Goal: Transaction & Acquisition: Purchase product/service

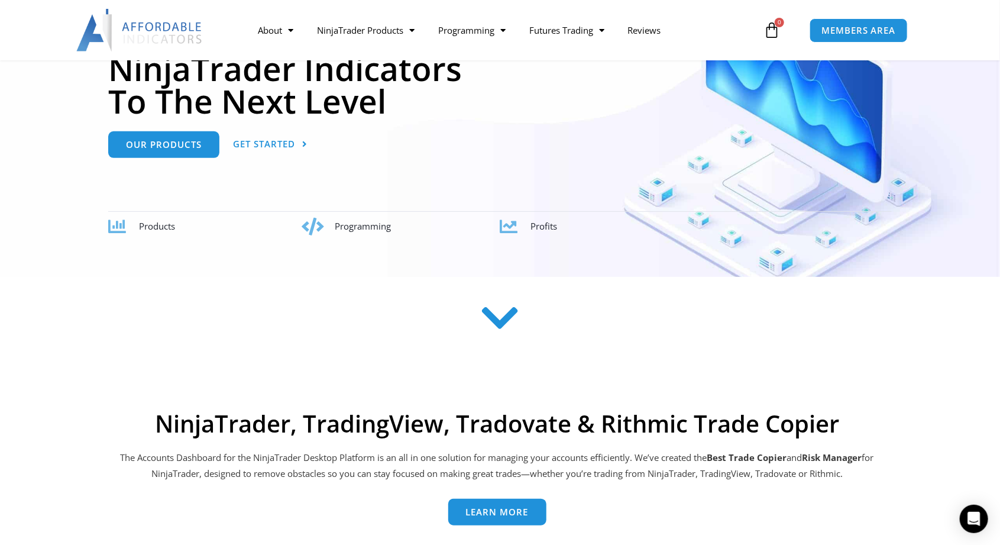
scroll to position [179, 0]
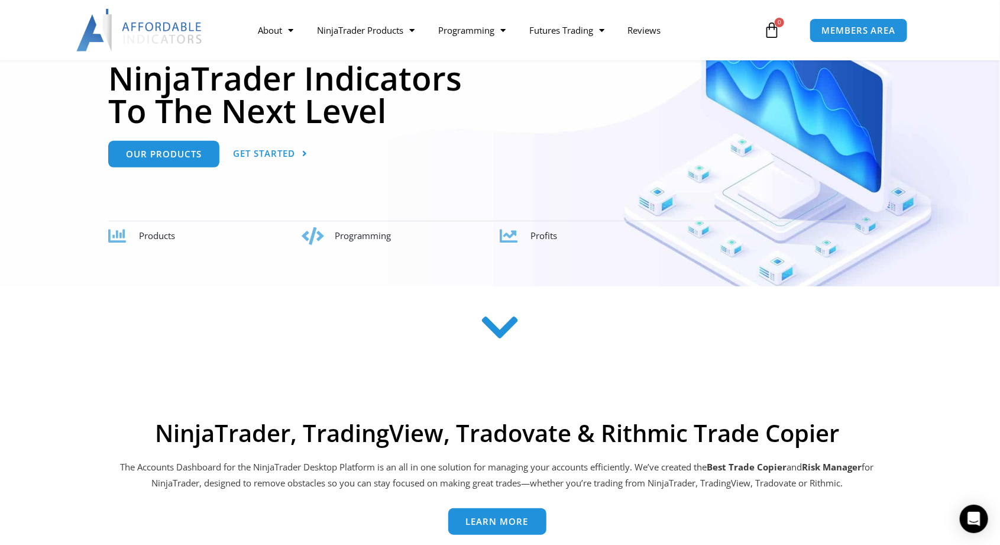
click at [150, 235] on span "Products" at bounding box center [157, 236] width 36 height 12
click at [867, 33] on span "MEMBERS AREA" at bounding box center [858, 30] width 81 height 10
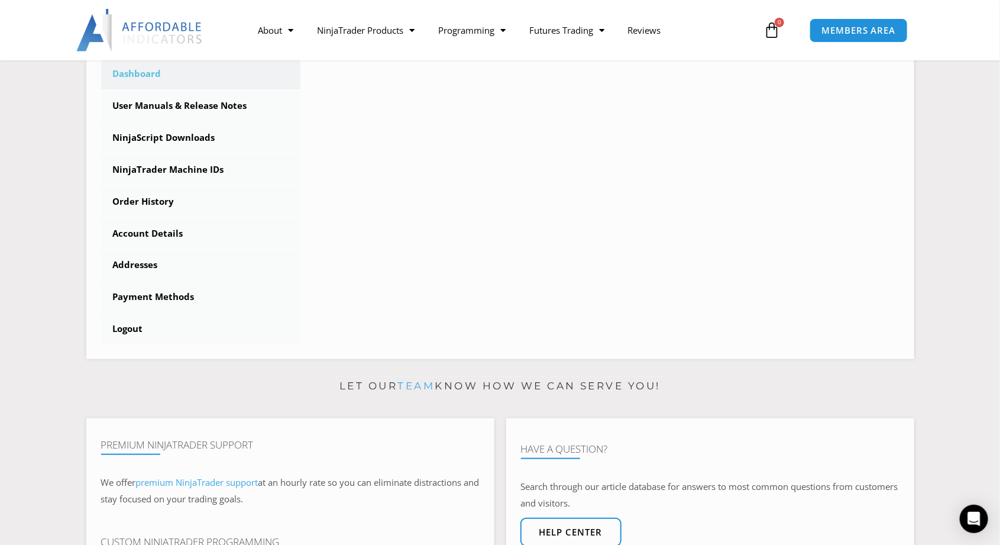
scroll to position [347, 0]
click at [145, 200] on link "Order History" at bounding box center [201, 202] width 200 height 31
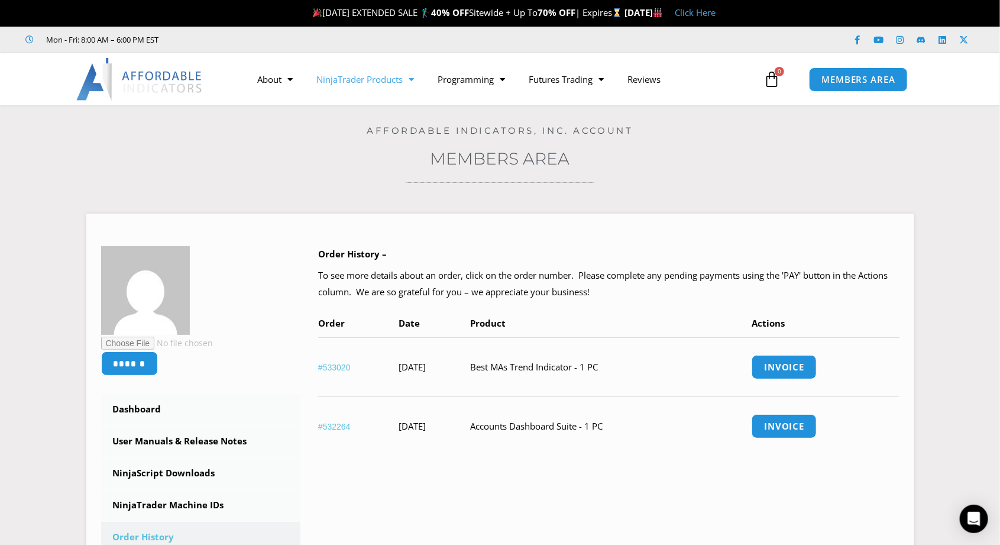
click at [397, 82] on link "NinjaTrader Products" at bounding box center [365, 79] width 121 height 27
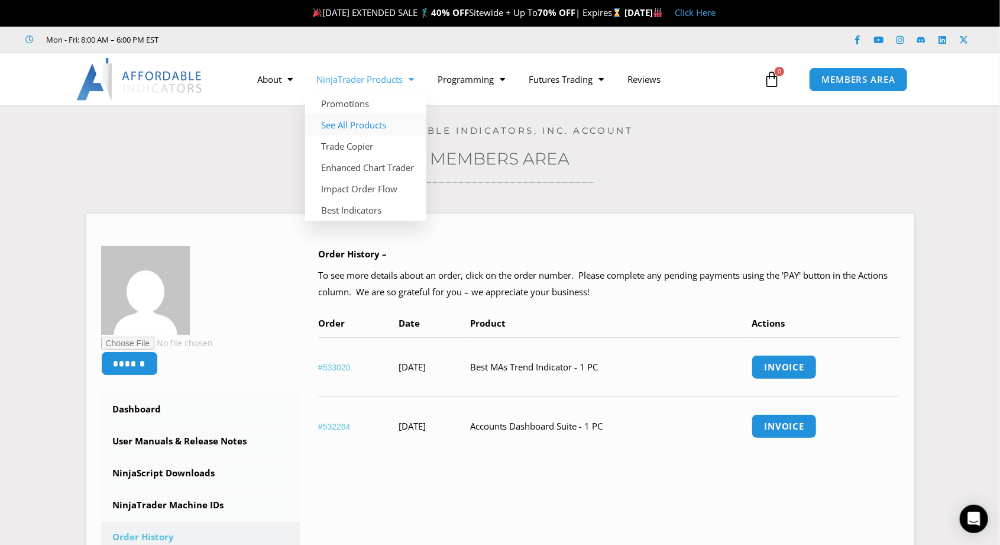
click at [368, 130] on link "See All Products" at bounding box center [365, 124] width 121 height 21
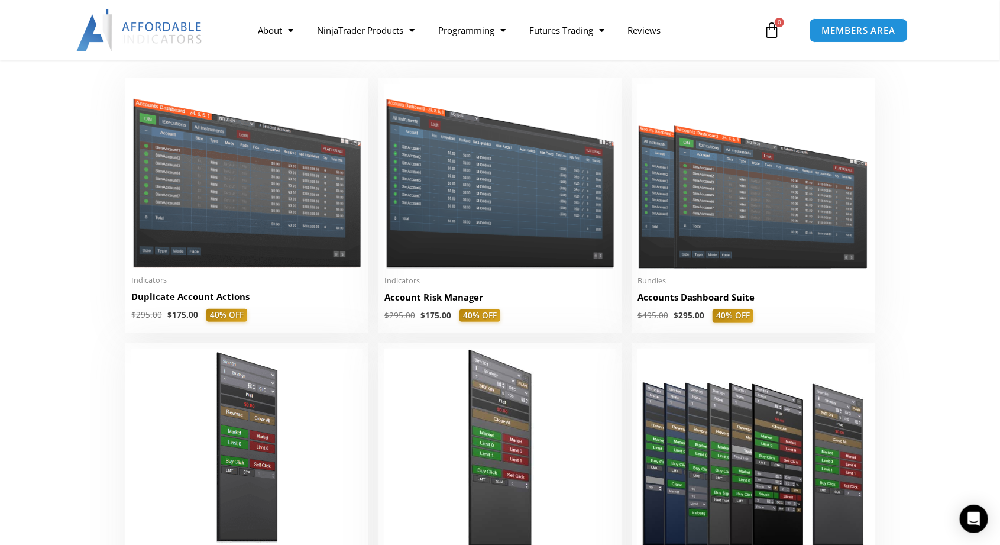
scroll to position [254, 0]
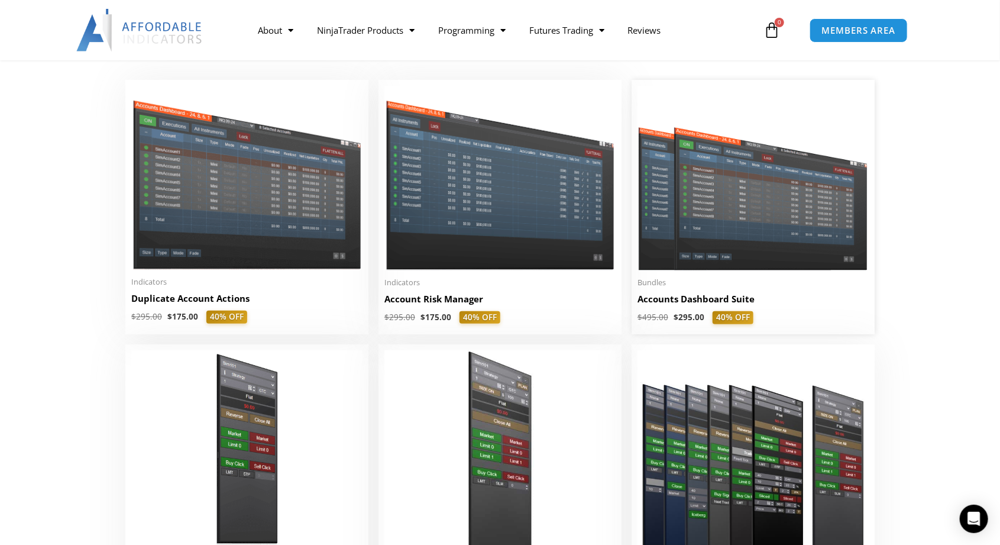
click at [785, 202] on img at bounding box center [753, 178] width 231 height 185
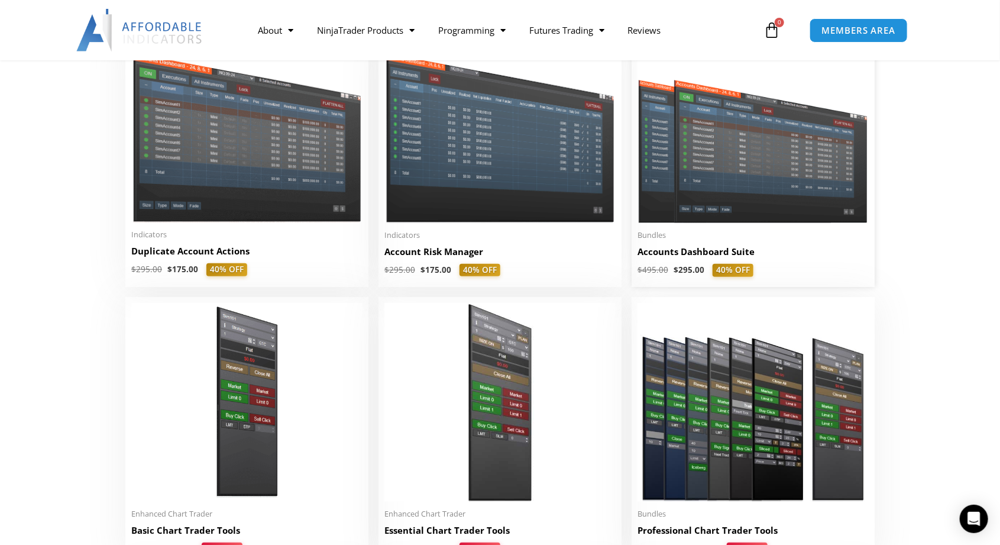
scroll to position [311, 0]
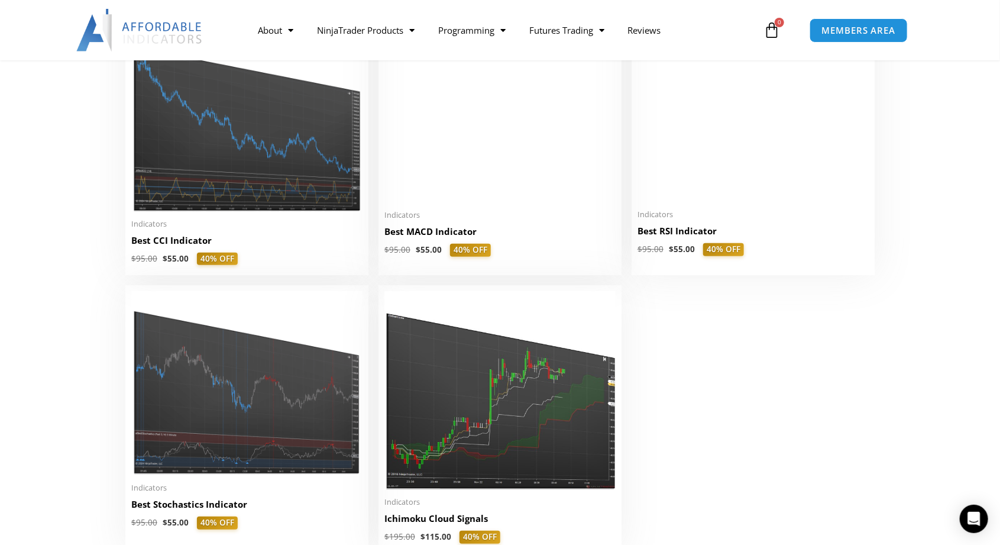
scroll to position [2539, 0]
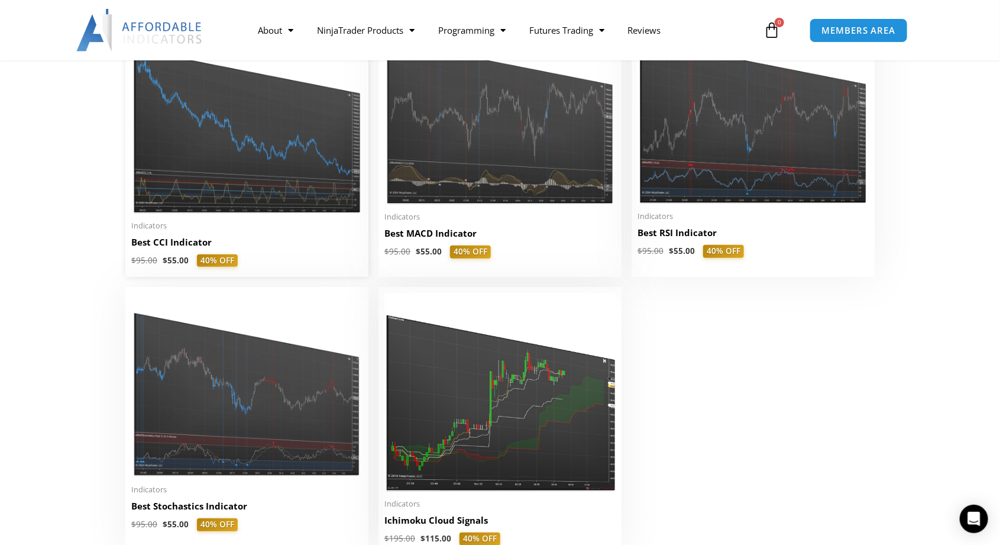
click at [302, 154] on img at bounding box center [246, 116] width 231 height 195
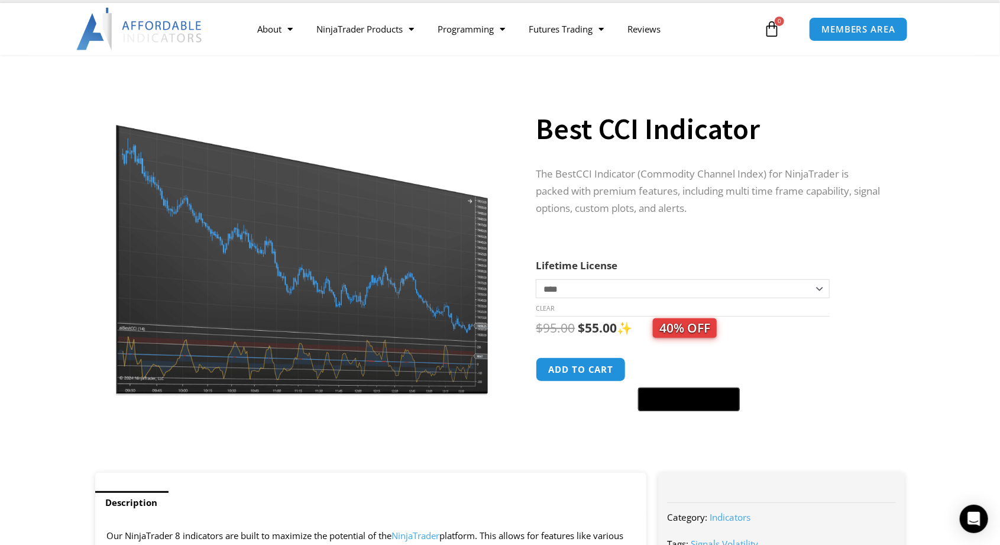
scroll to position [49, 0]
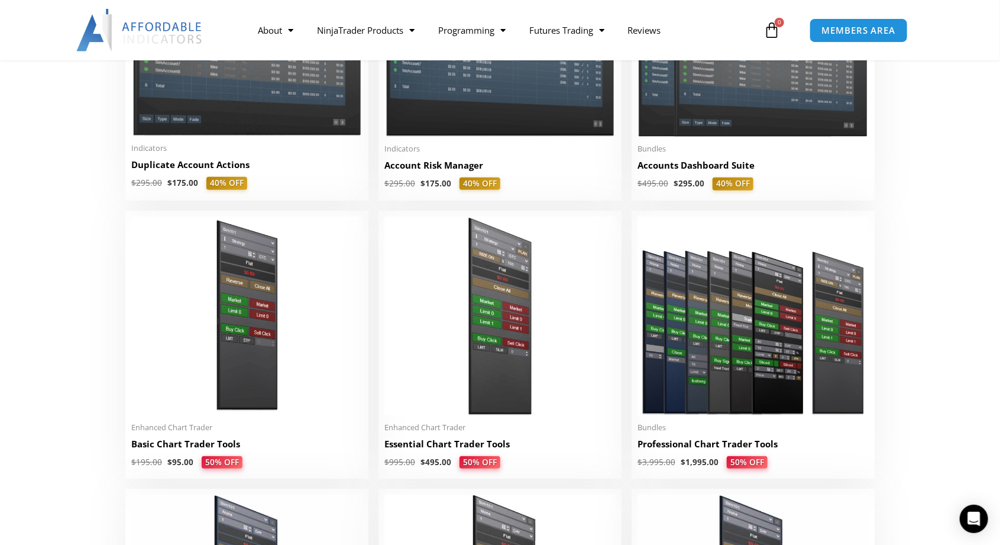
scroll to position [344, 0]
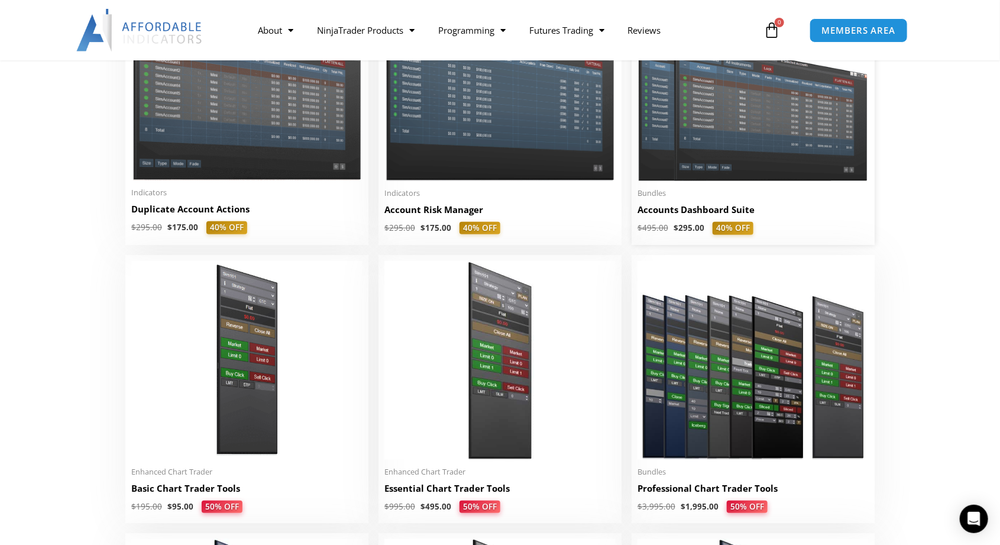
click at [782, 122] on img at bounding box center [753, 88] width 231 height 185
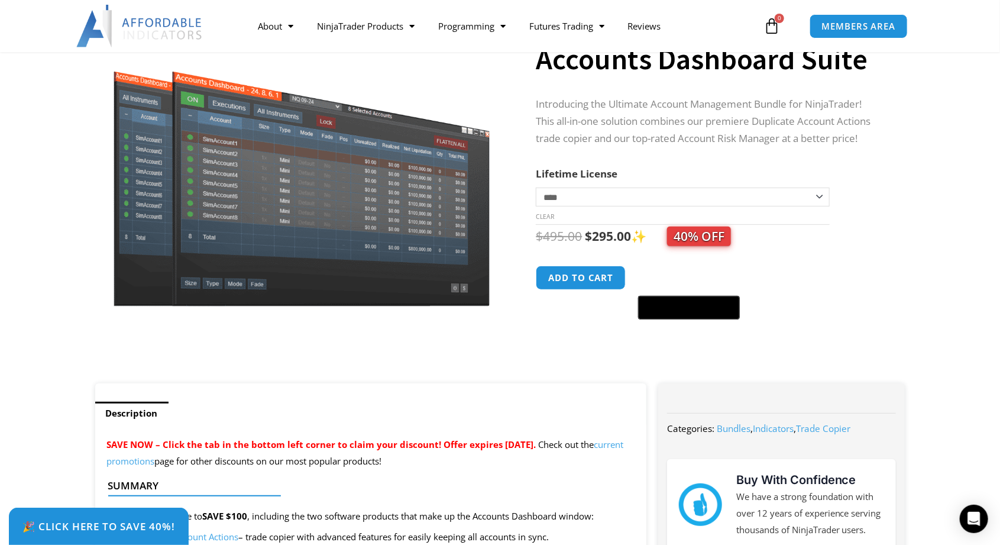
scroll to position [125, 0]
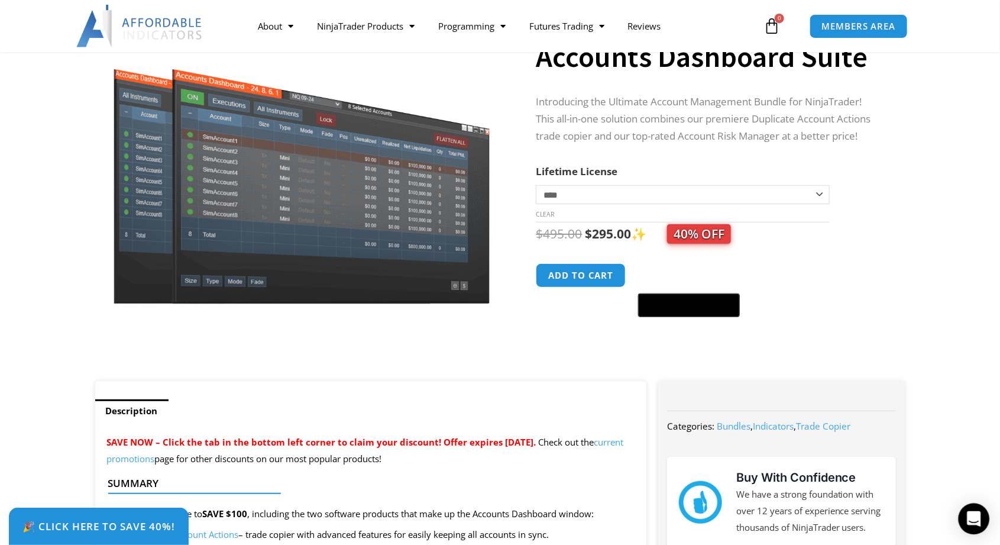
click at [973, 527] on icon "Open Intercom Messenger" at bounding box center [974, 518] width 14 height 15
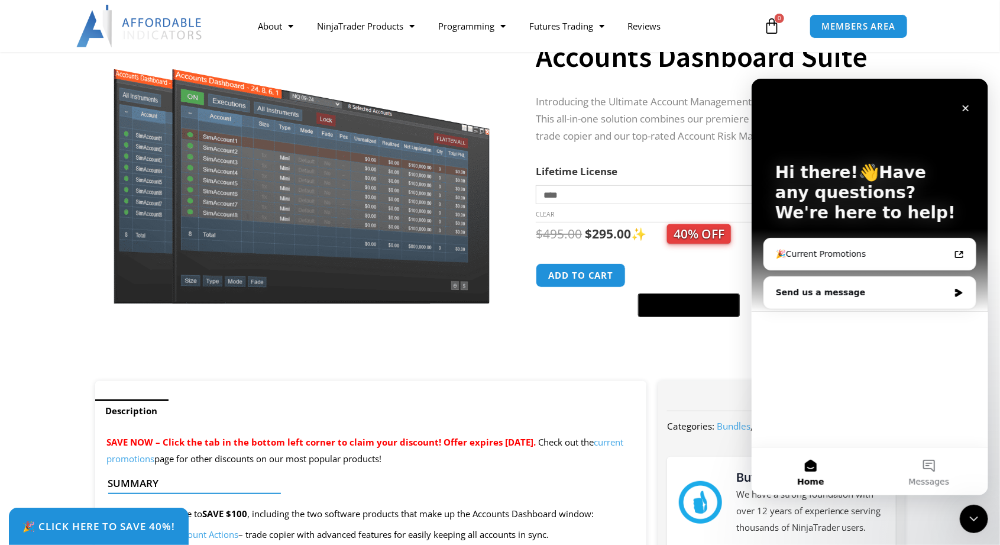
scroll to position [0, 0]
click at [928, 470] on button "Messages" at bounding box center [929, 470] width 118 height 47
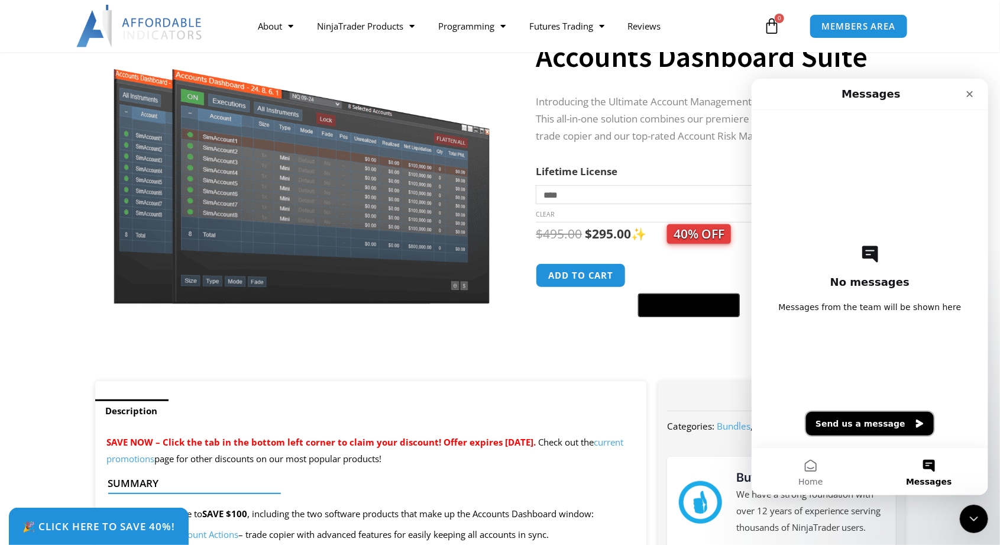
click at [903, 424] on button "Send us a message" at bounding box center [870, 423] width 128 height 24
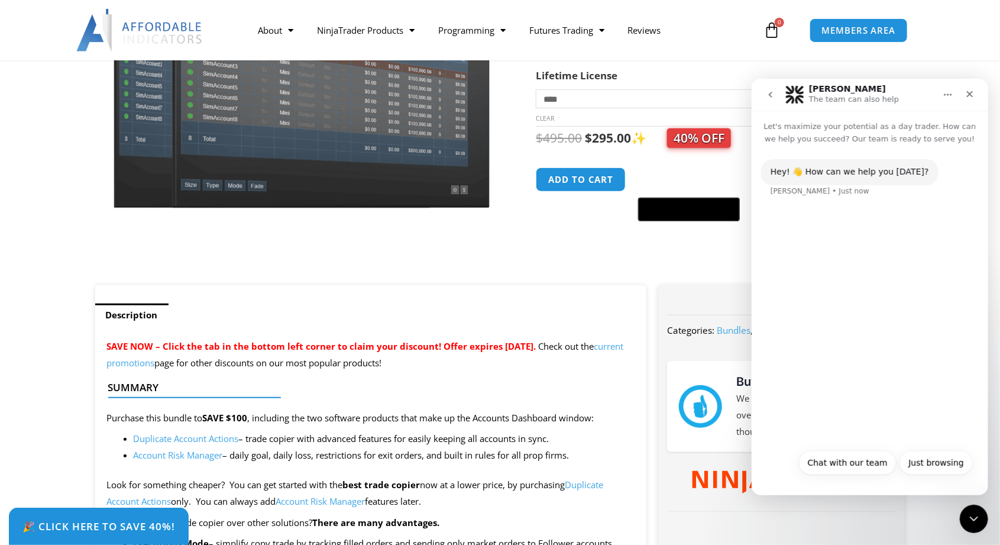
scroll to position [240, 0]
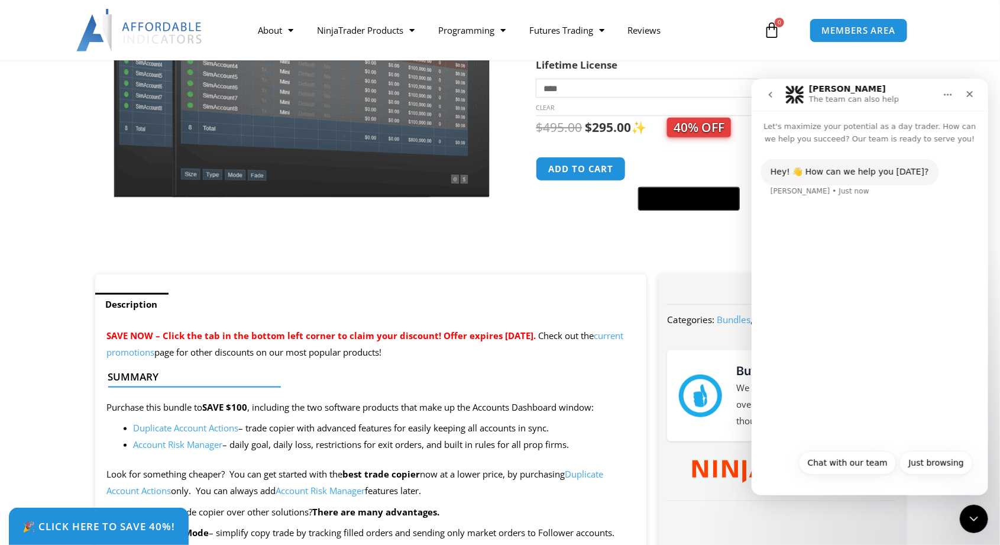
click at [840, 370] on div "Hey! 👋 How can we help you today? Solomon • Just now" at bounding box center [869, 293] width 237 height 298
click at [850, 466] on button "Chat with our team" at bounding box center [848, 462] width 98 height 24
click at [886, 436] on div "Hey! 👋 How can we help you today? Solomon • Just now Chat with our team Arvinde…" at bounding box center [869, 314] width 237 height 340
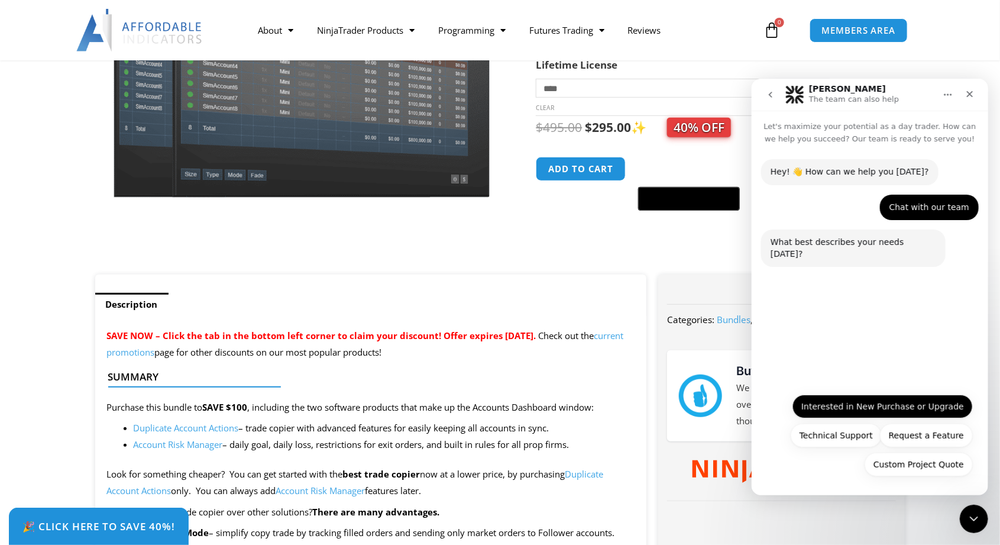
click at [911, 408] on button "Interested in New Purchase or Upgrade" at bounding box center [882, 406] width 180 height 24
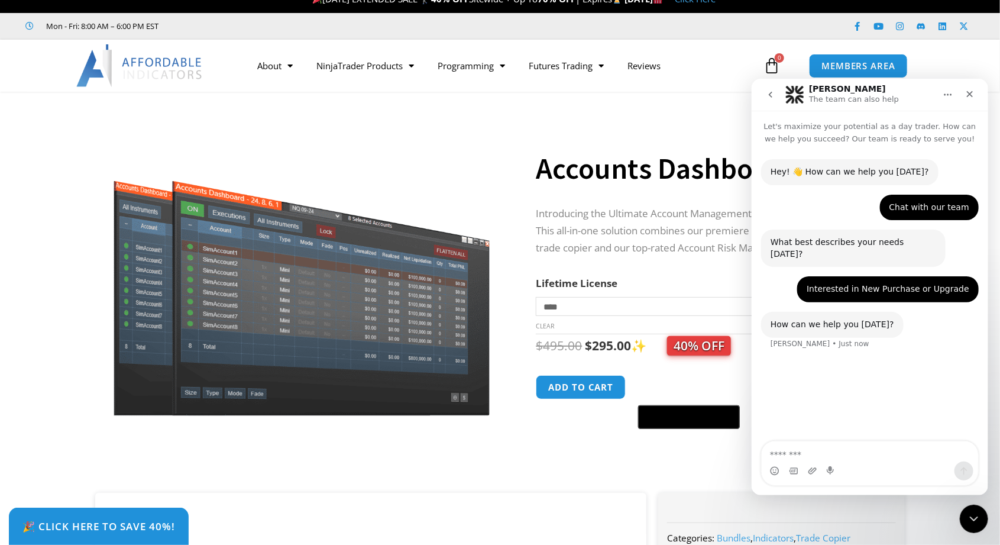
scroll to position [0, 0]
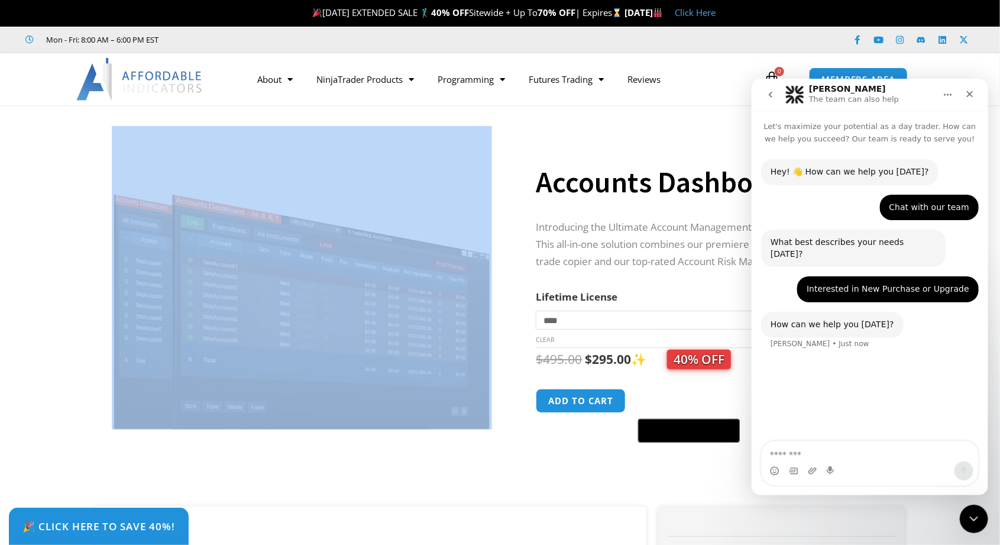
click at [687, 139] on div "Accounts Dashboard Suite" at bounding box center [708, 172] width 345 height 69
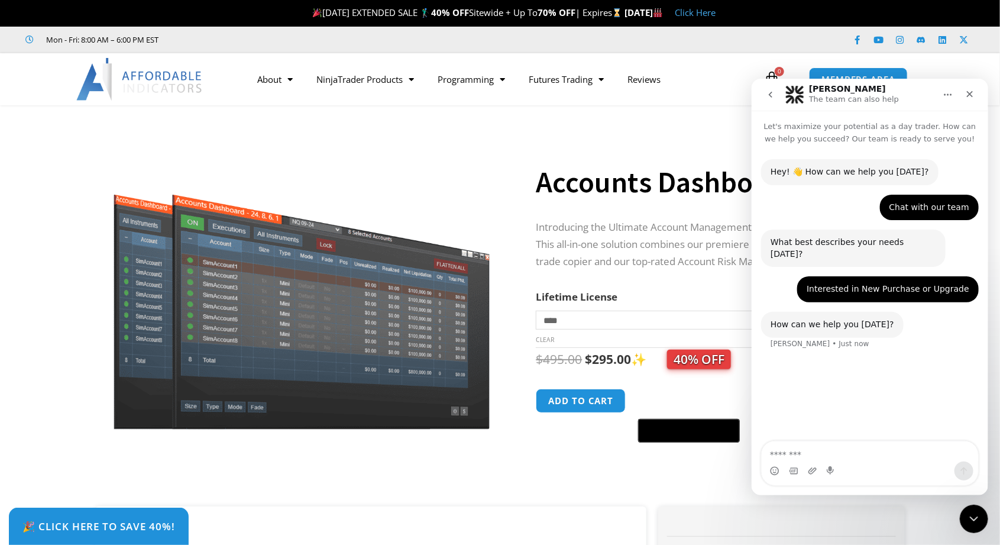
click at [946, 97] on icon "Home" at bounding box center [947, 93] width 9 height 9
click at [669, 148] on div "Accounts Dashboard Suite" at bounding box center [708, 172] width 345 height 69
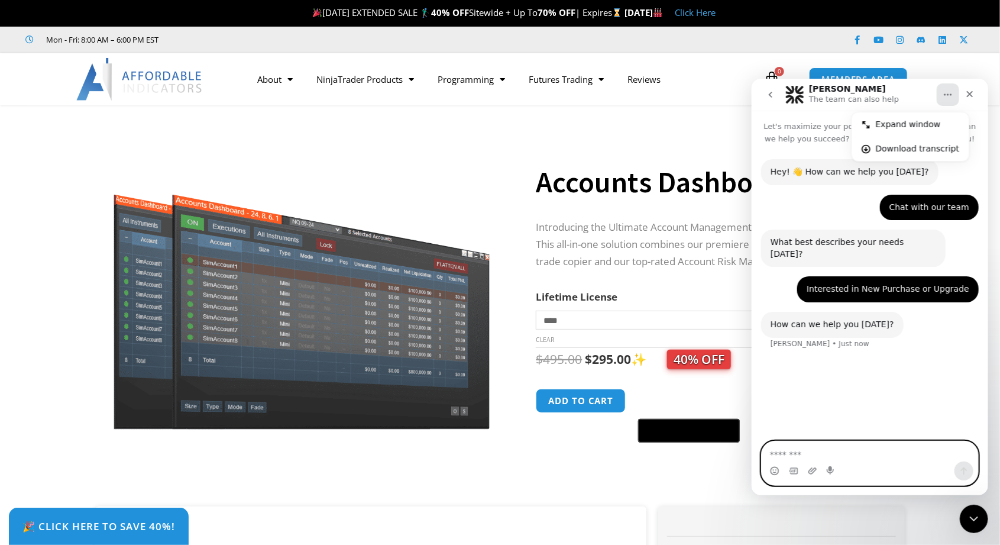
click at [792, 456] on textarea "Message…" at bounding box center [869, 451] width 217 height 20
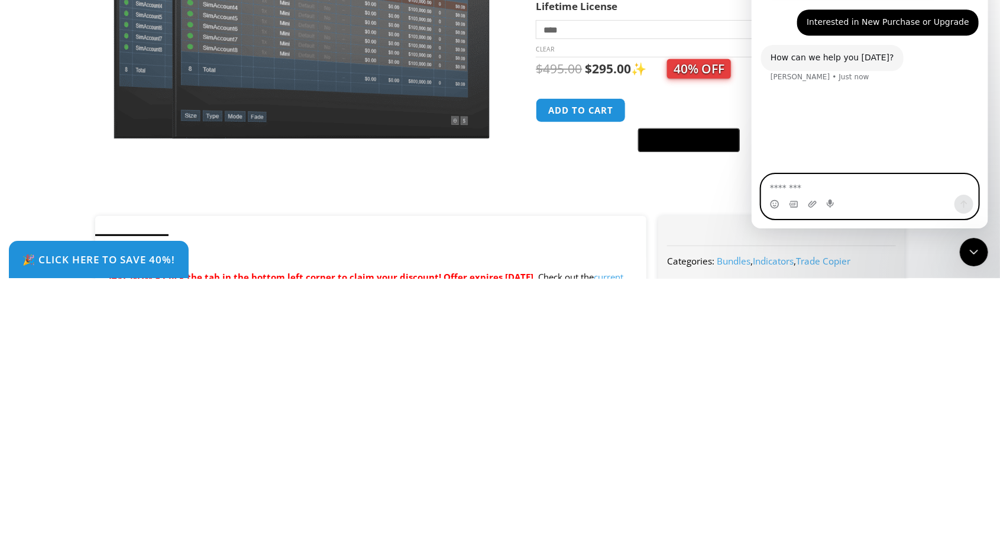
scroll to position [46, 0]
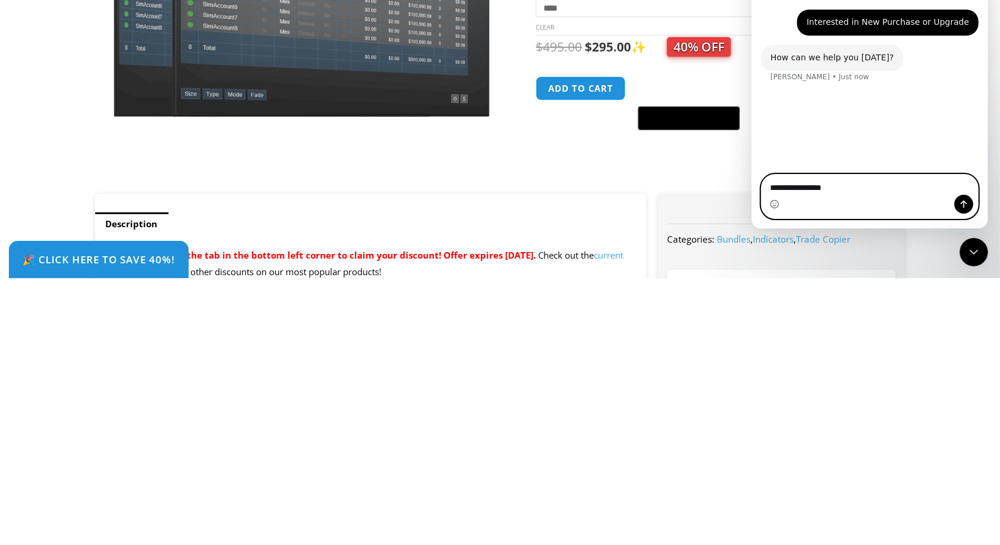
type textarea "**********"
click at [962, 209] on icon "Send a message…" at bounding box center [963, 204] width 9 height 9
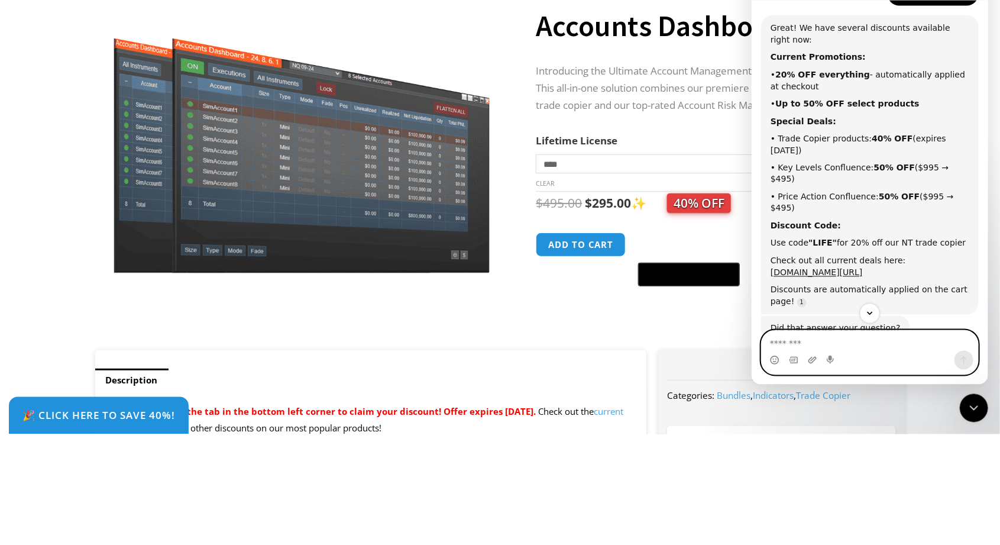
scroll to position [254, 0]
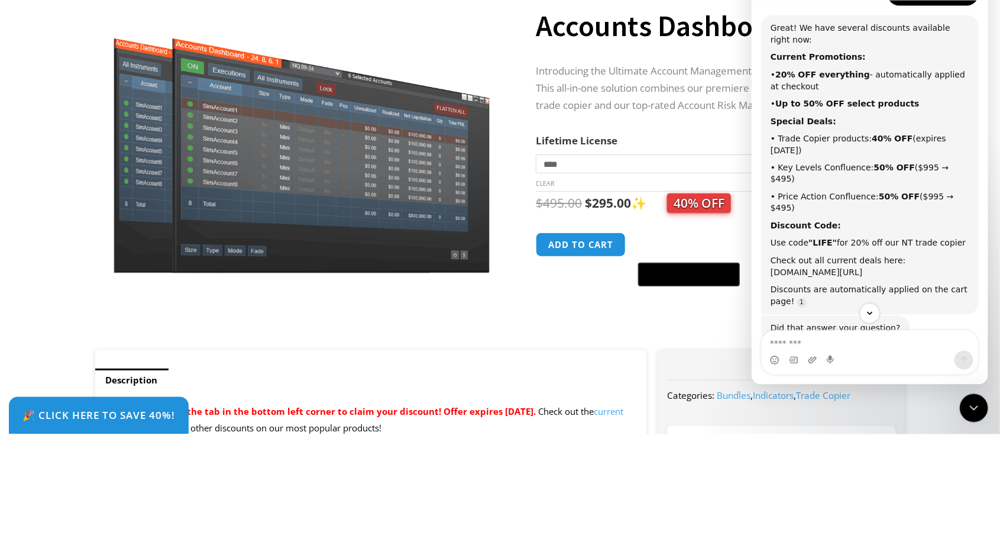
click at [863, 268] on link "[DOMAIN_NAME][URL]" at bounding box center [816, 272] width 92 height 9
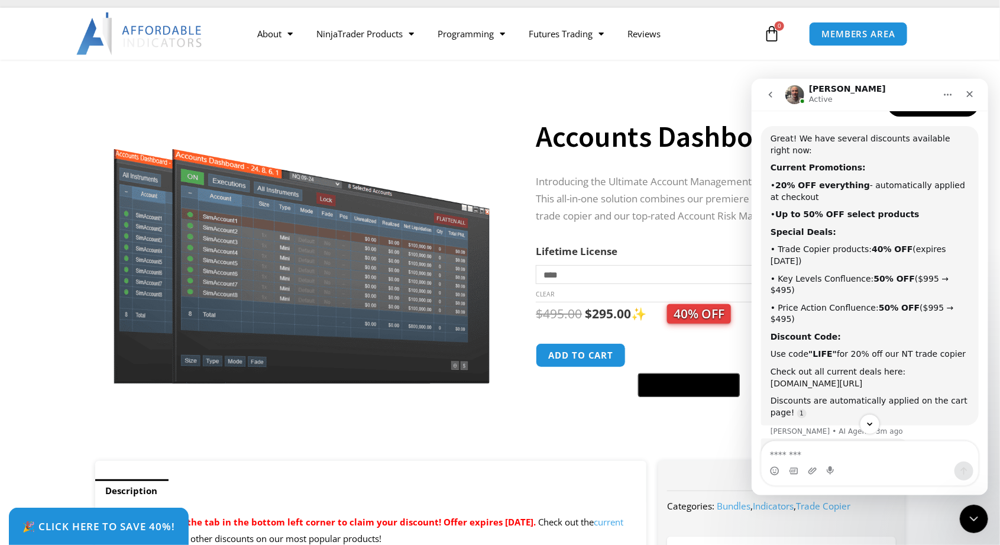
scroll to position [1, 0]
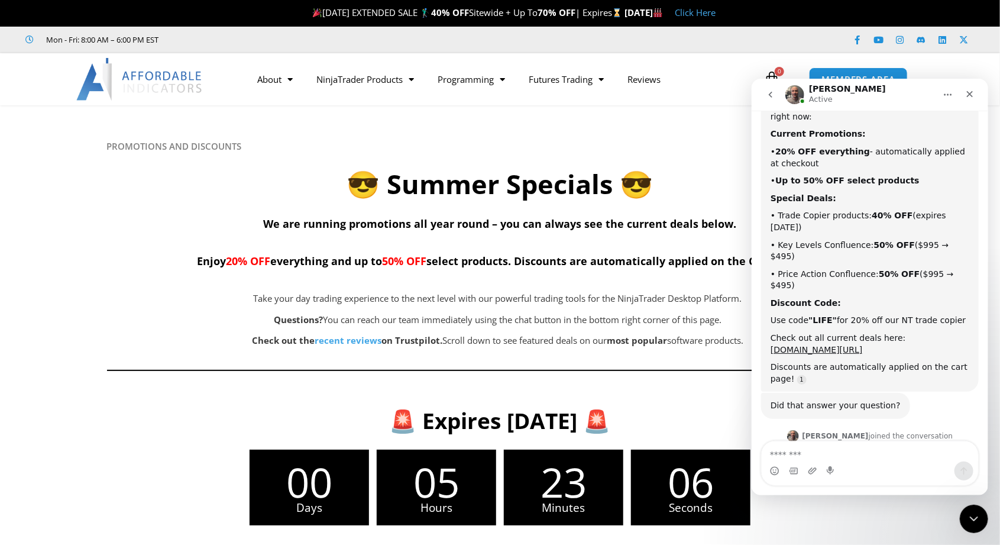
scroll to position [315, 0]
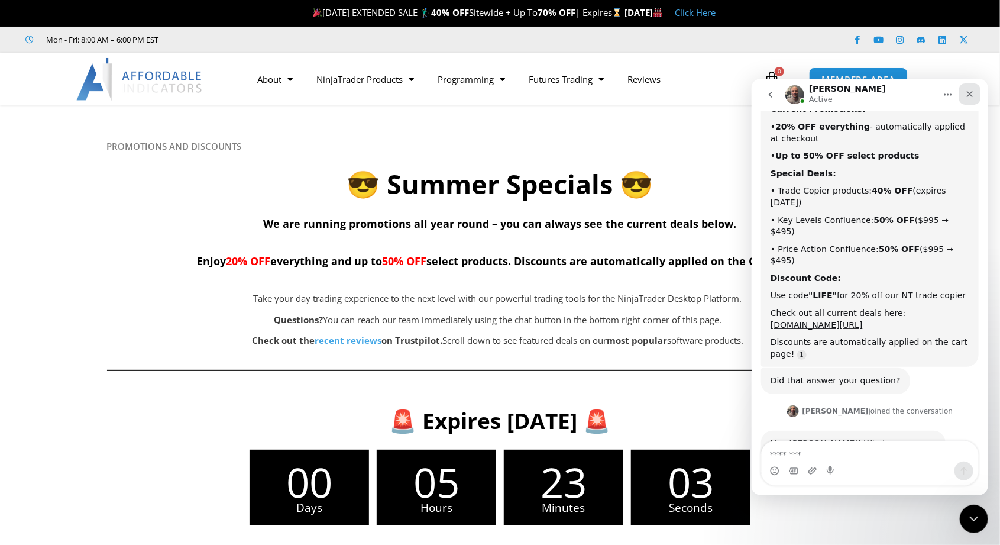
click at [971, 99] on div "Close" at bounding box center [969, 93] width 21 height 21
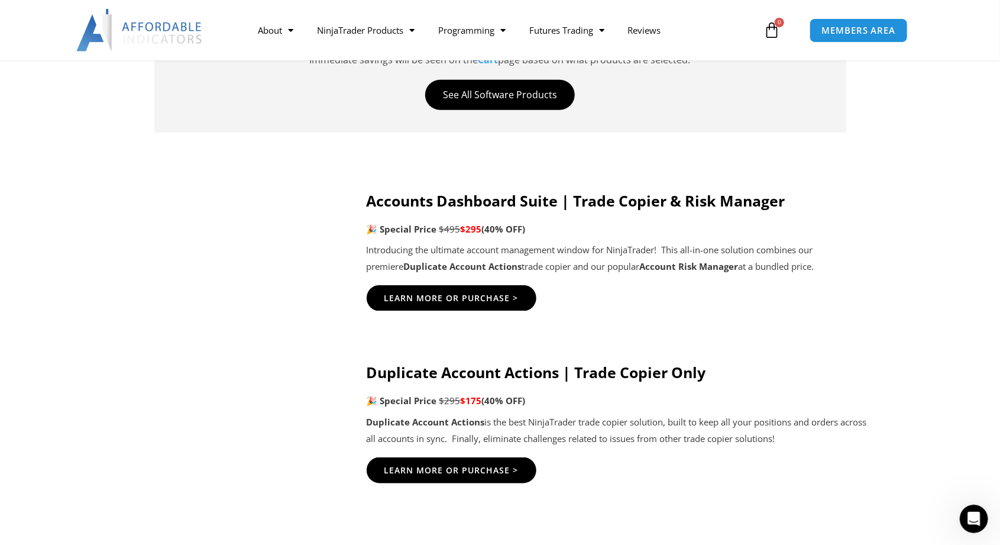
scroll to position [578, 0]
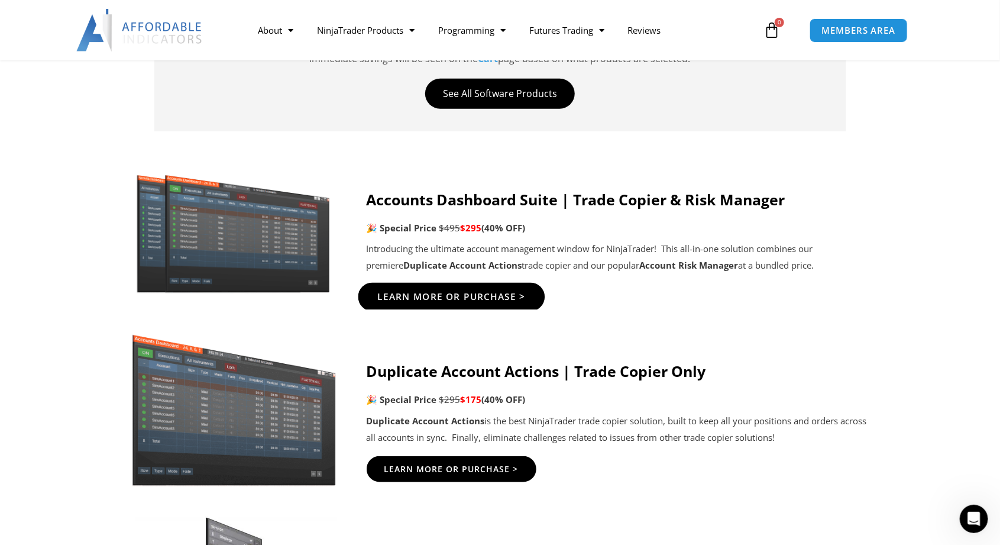
click at [498, 301] on span "Learn More Or Purchase >" at bounding box center [451, 297] width 148 height 9
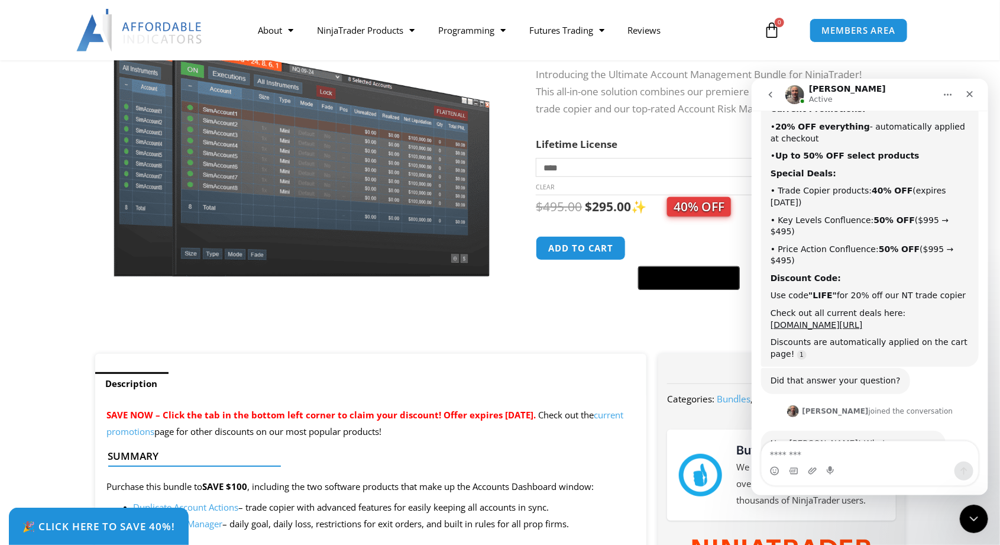
scroll to position [151, 0]
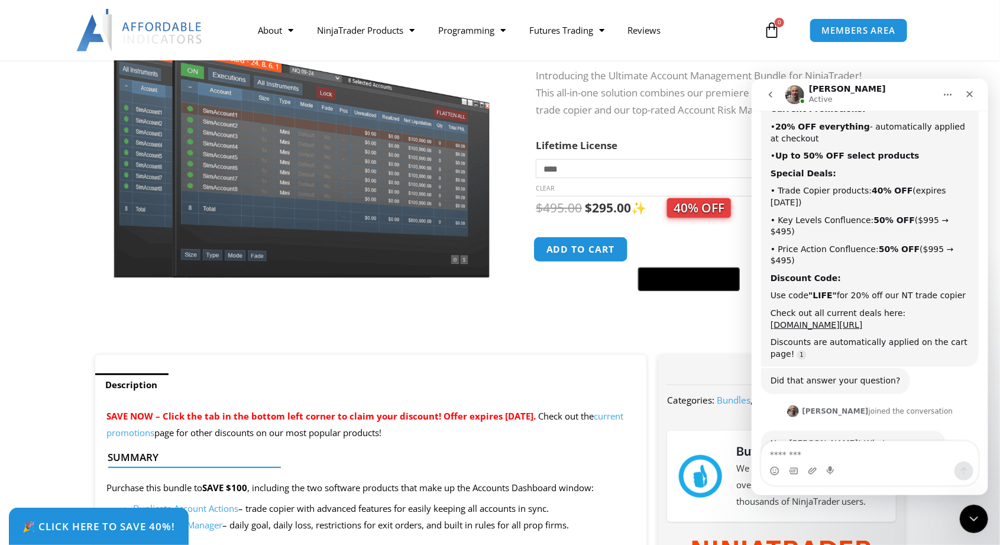
click at [585, 253] on button "Add to cart" at bounding box center [581, 249] width 95 height 25
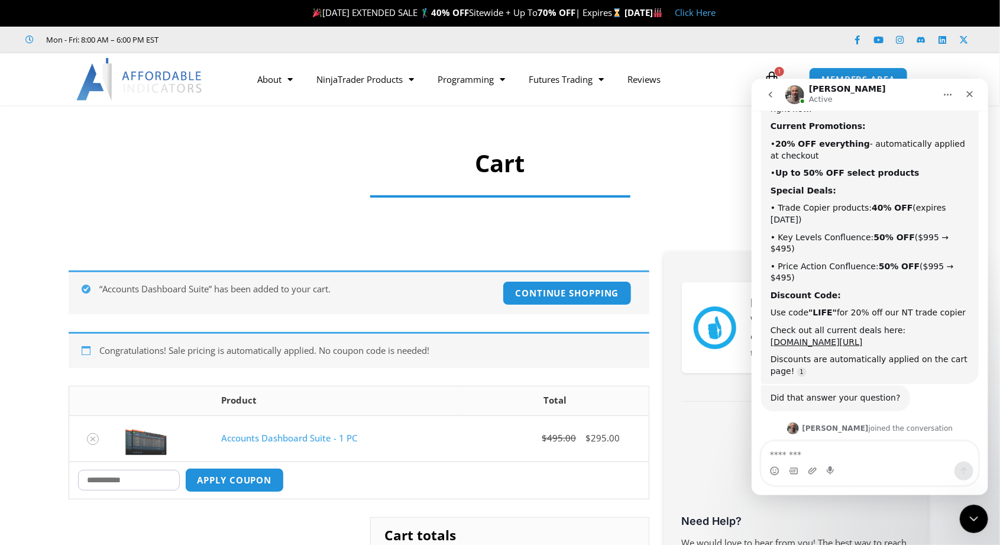
scroll to position [315, 0]
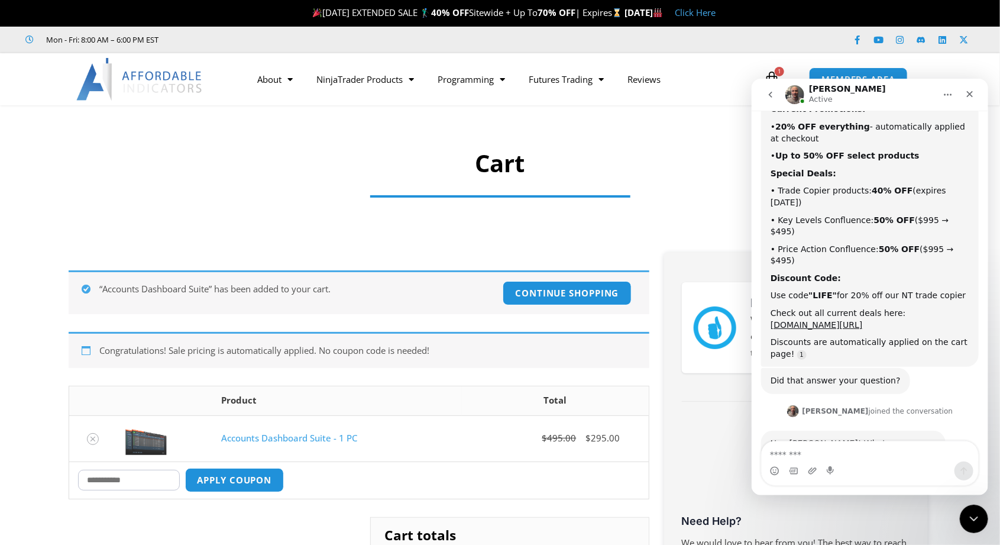
click at [125, 476] on input "Coupon:" at bounding box center [129, 480] width 102 height 21
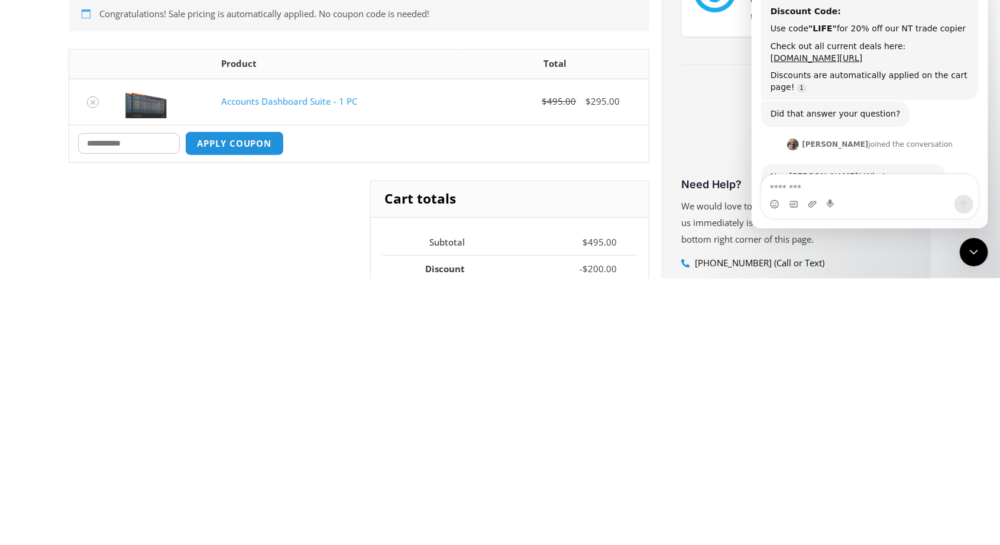
scroll to position [72, 0]
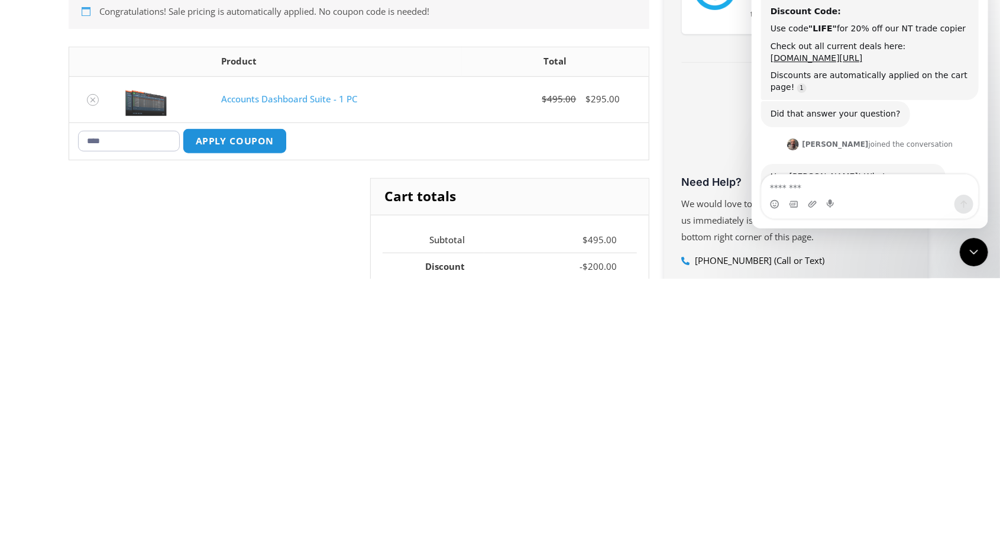
type input "****"
click at [261, 409] on button "Apply coupon" at bounding box center [234, 407] width 104 height 25
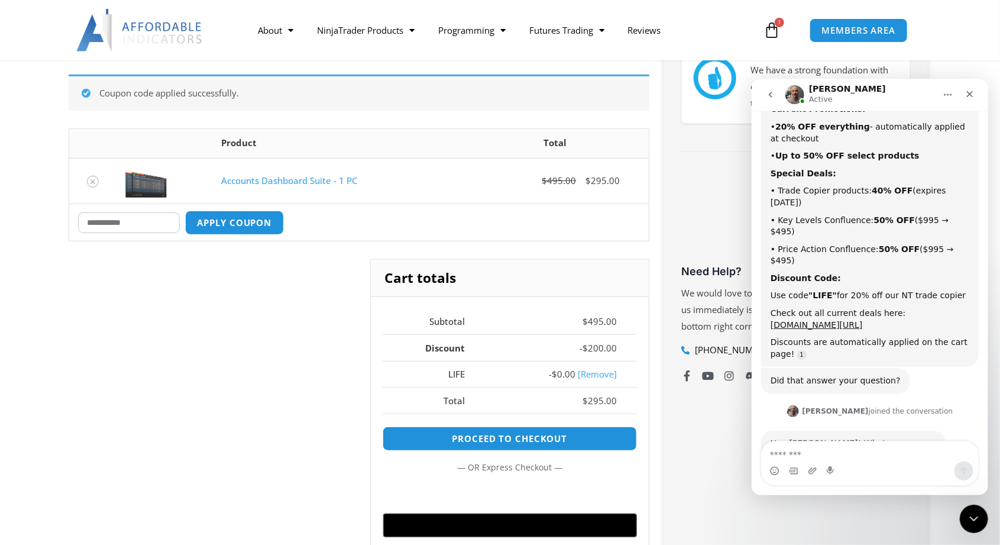
scroll to position [265, 0]
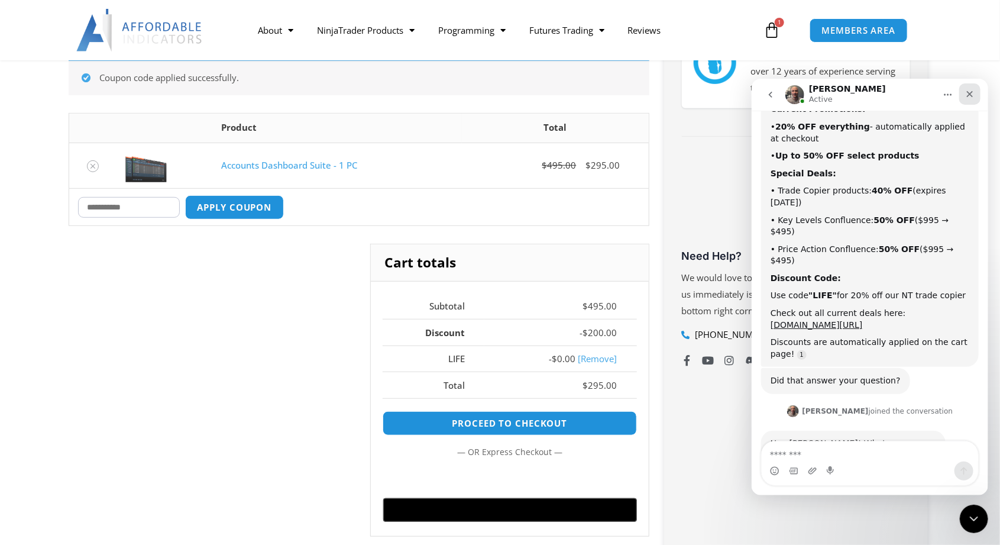
click at [974, 95] on div "Close" at bounding box center [969, 93] width 21 height 21
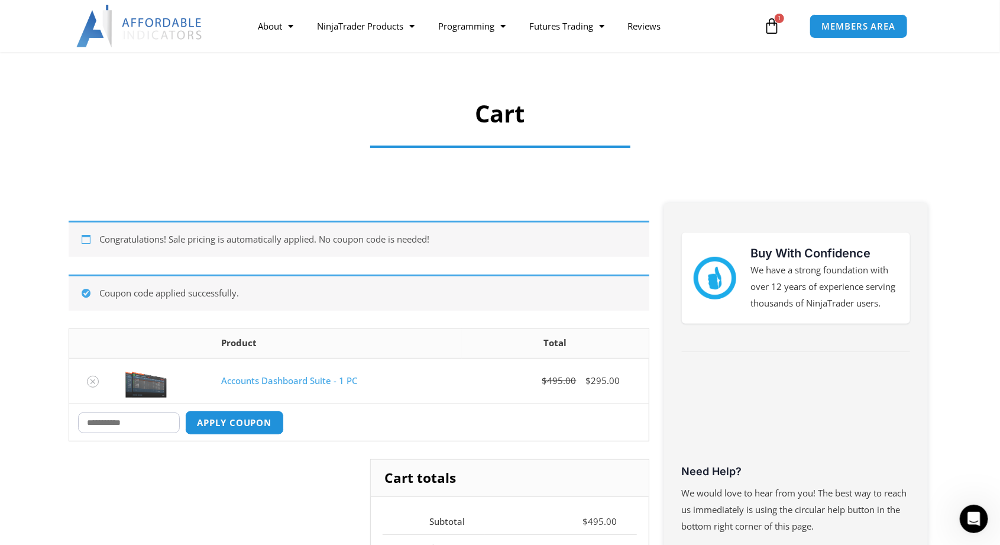
scroll to position [56, 0]
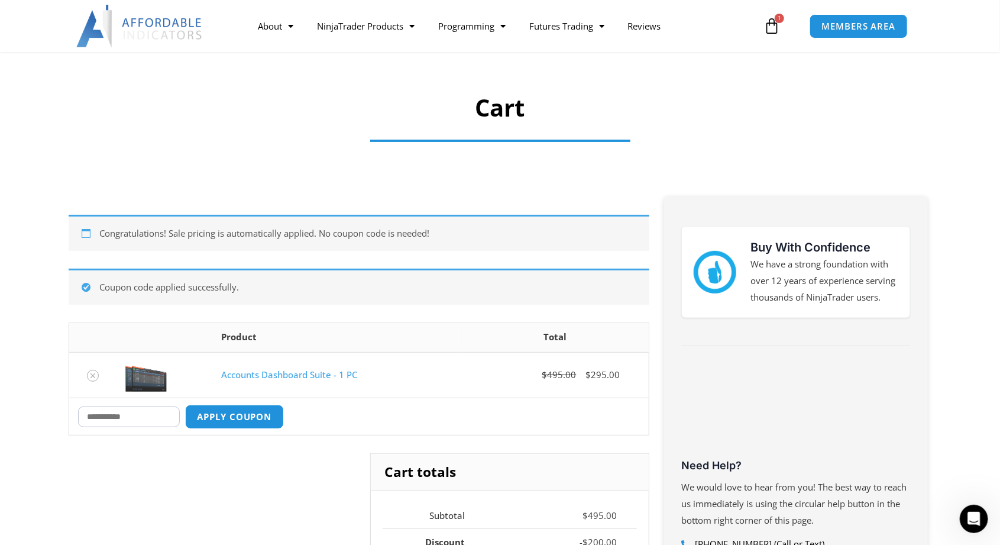
click at [83, 281] on div "Coupon code applied successfully." at bounding box center [359, 287] width 581 height 36
click at [91, 292] on div "Coupon code applied successfully." at bounding box center [359, 287] width 581 height 36
click at [773, 31] on icon at bounding box center [772, 26] width 17 height 17
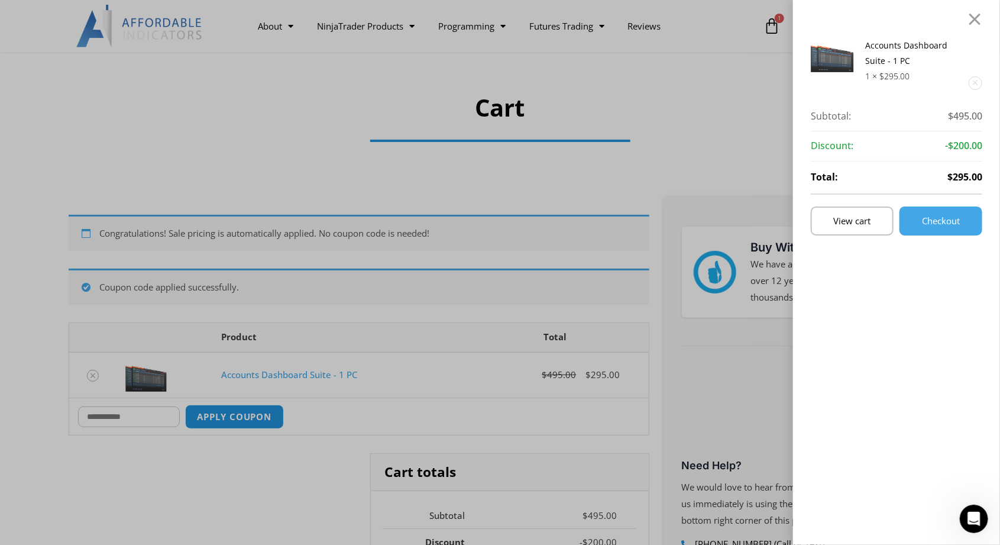
click at [976, 83] on link "Remove this item" at bounding box center [976, 83] width 12 height 12
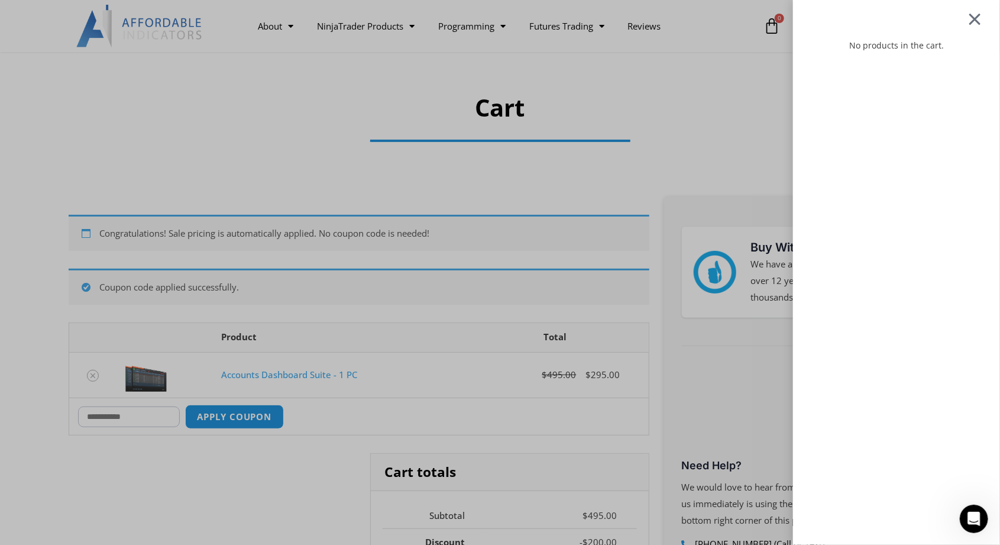
click at [974, 19] on div at bounding box center [975, 19] width 15 height 14
